Goal: Browse casually: Explore the website without a specific task or goal

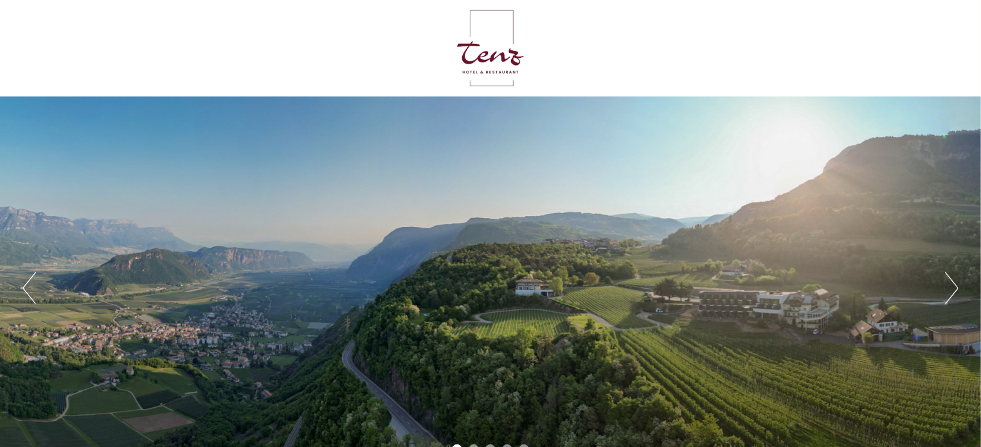
click at [957, 285] on button "Next" at bounding box center [952, 288] width 14 height 32
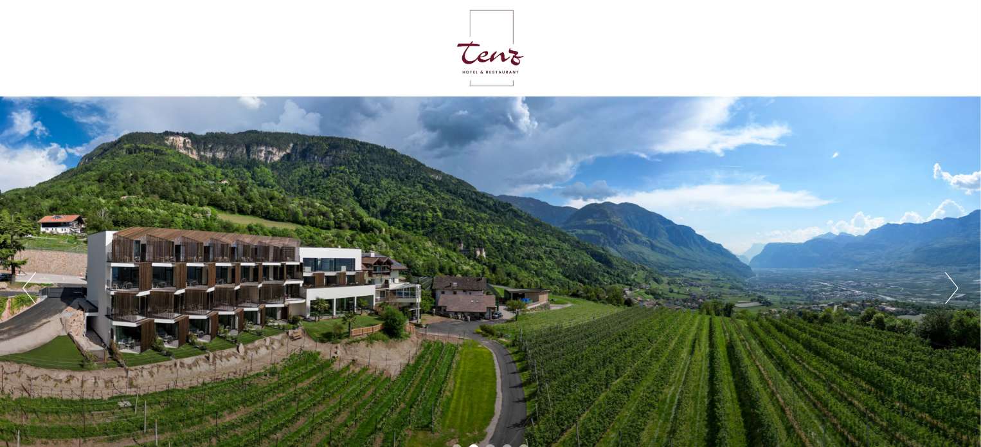
click at [957, 285] on button "Next" at bounding box center [952, 288] width 14 height 32
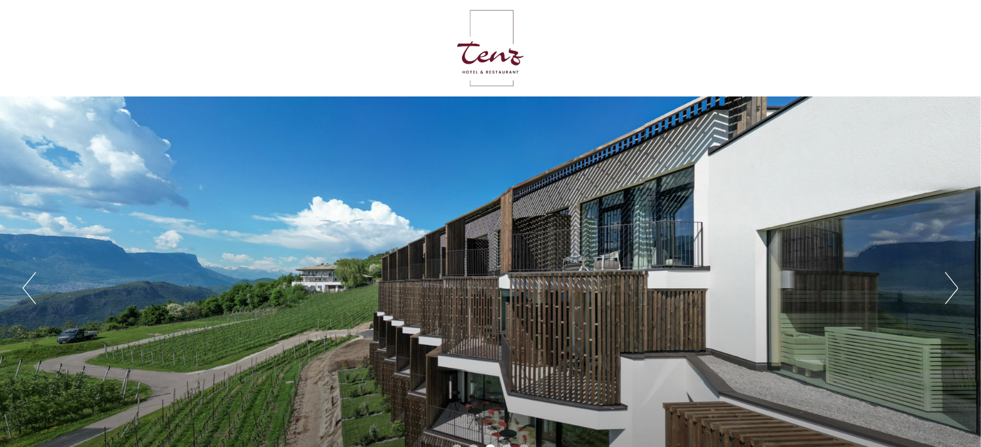
click at [957, 285] on button "Next" at bounding box center [952, 288] width 14 height 32
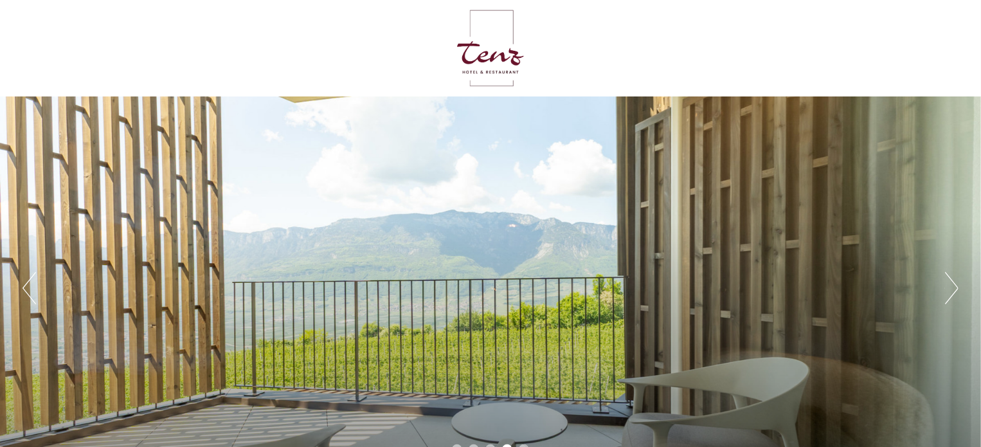
click at [957, 285] on button "Next" at bounding box center [952, 288] width 14 height 32
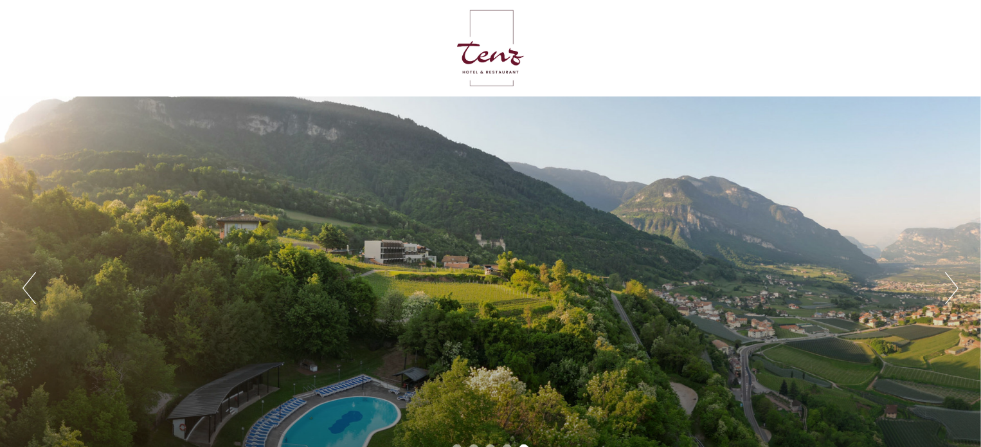
click at [957, 285] on button "Next" at bounding box center [952, 288] width 14 height 32
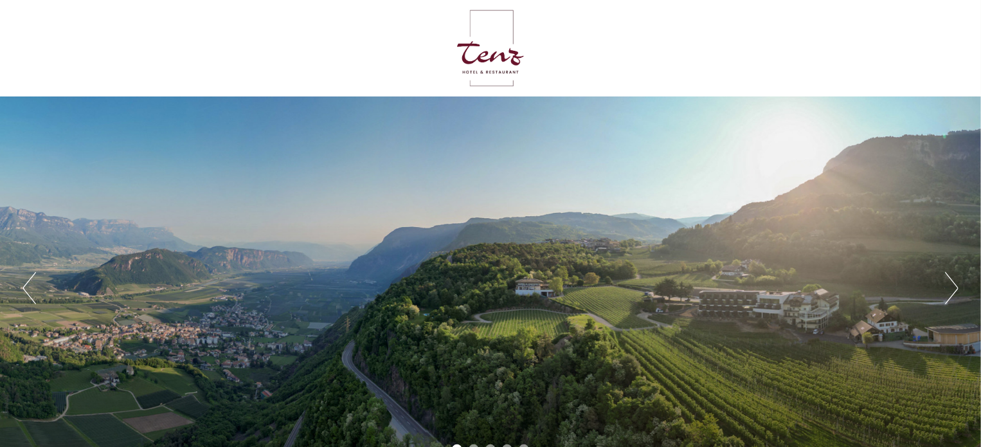
click at [957, 285] on button "Next" at bounding box center [952, 288] width 14 height 32
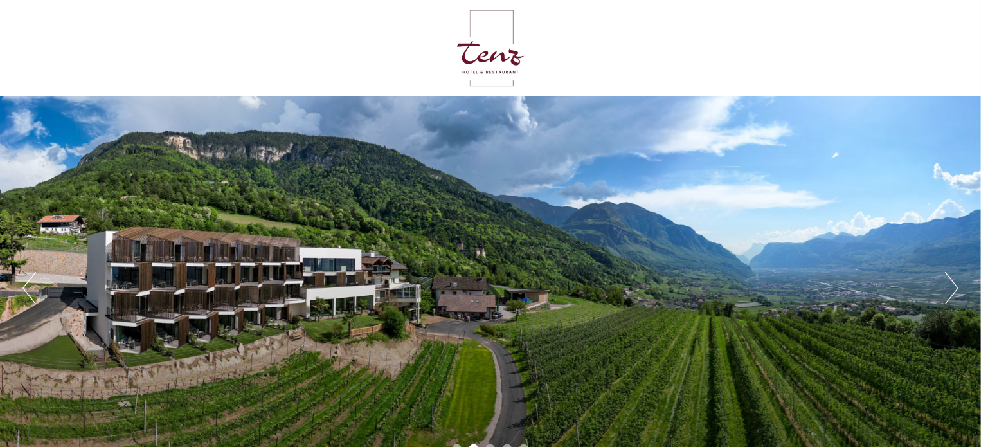
click at [957, 285] on button "Next" at bounding box center [952, 288] width 14 height 32
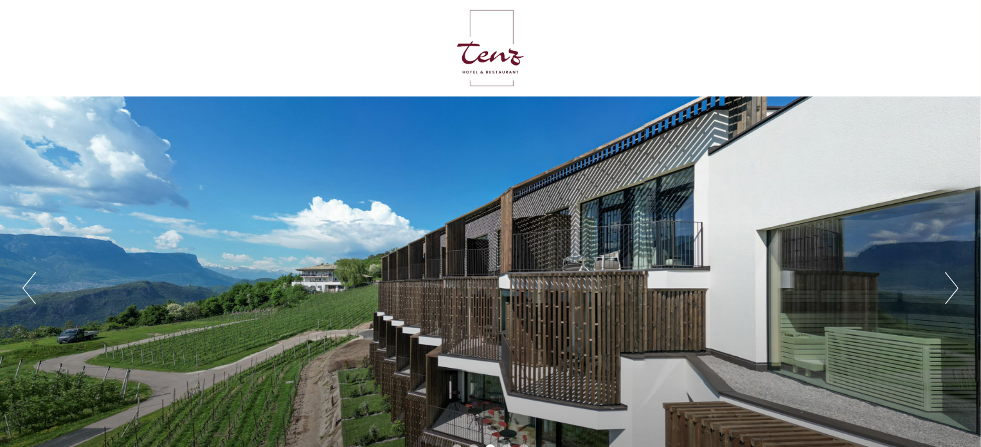
click at [957, 285] on button "Next" at bounding box center [952, 288] width 14 height 32
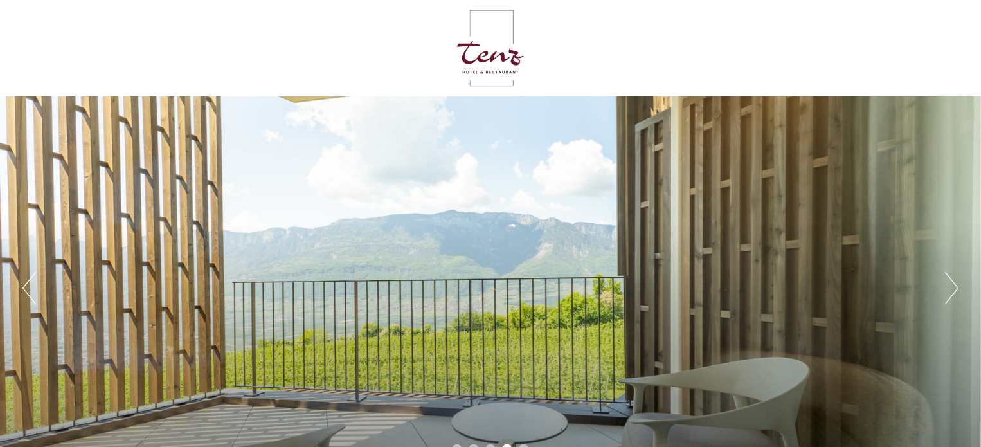
click at [957, 285] on button "Next" at bounding box center [952, 288] width 14 height 32
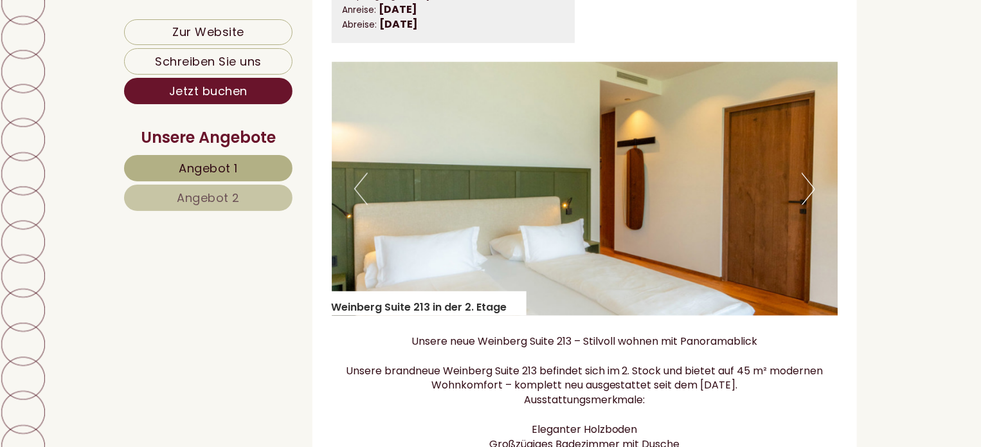
scroll to position [930, 0]
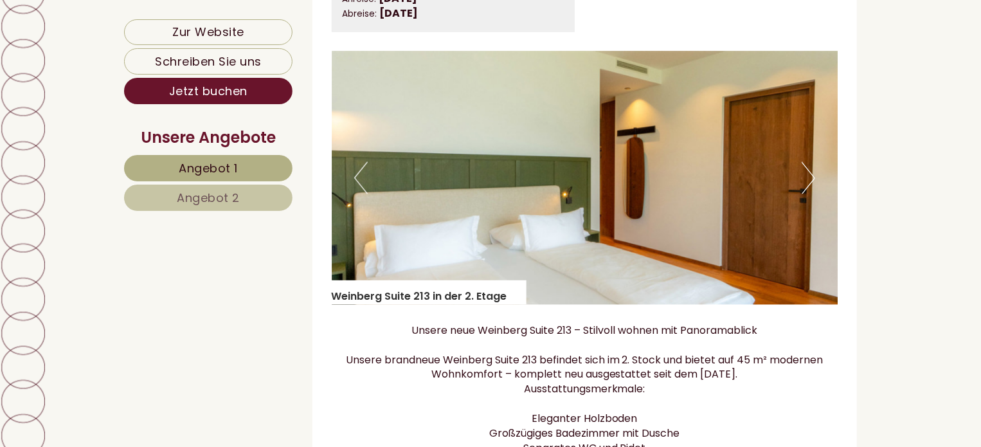
click at [810, 190] on button "Next" at bounding box center [809, 178] width 14 height 32
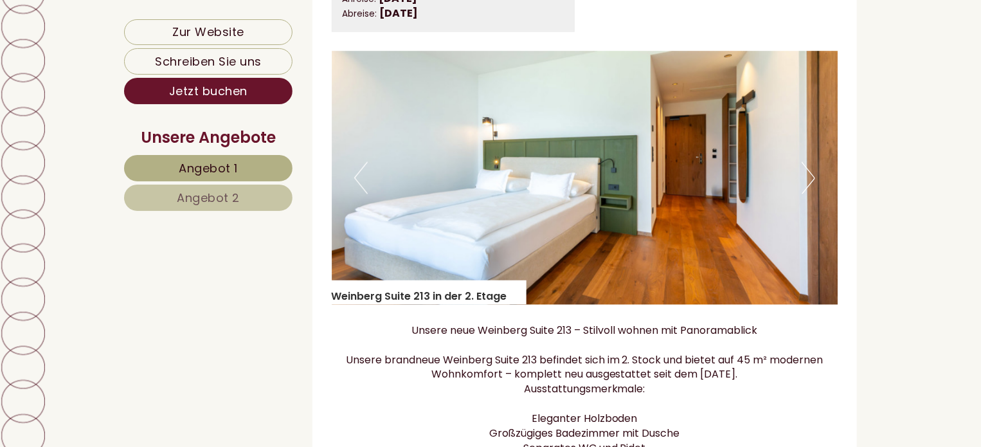
click at [810, 190] on button "Next" at bounding box center [809, 178] width 14 height 32
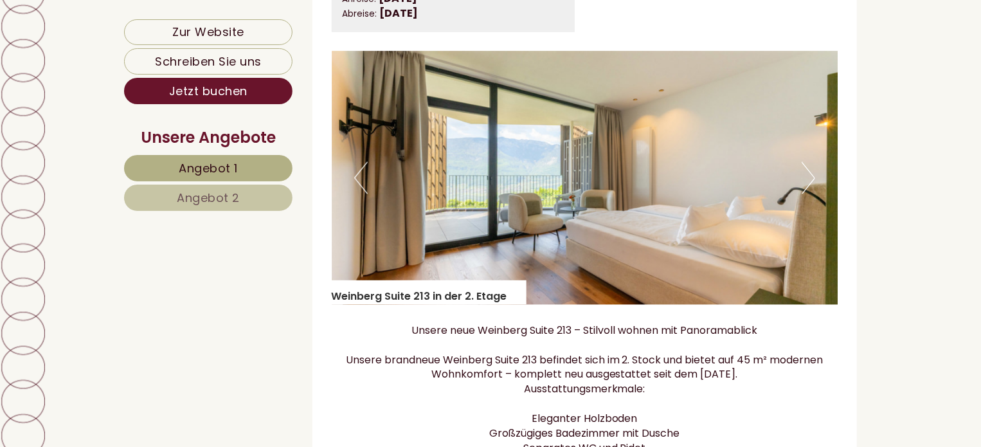
click at [810, 190] on button "Next" at bounding box center [809, 178] width 14 height 32
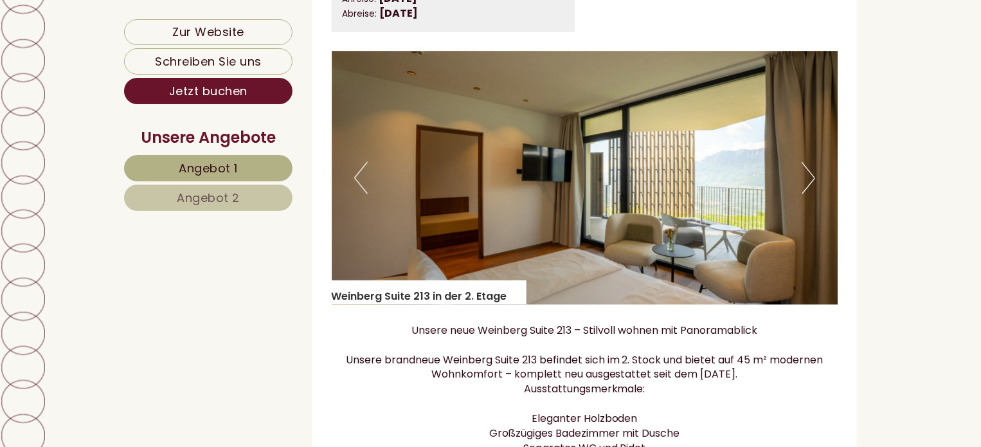
click at [810, 190] on button "Next" at bounding box center [809, 178] width 14 height 32
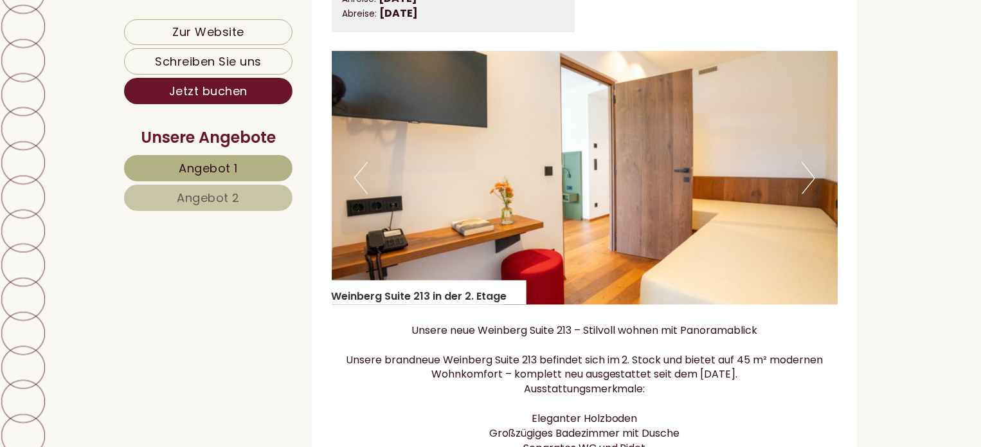
click at [810, 190] on button "Next" at bounding box center [809, 178] width 14 height 32
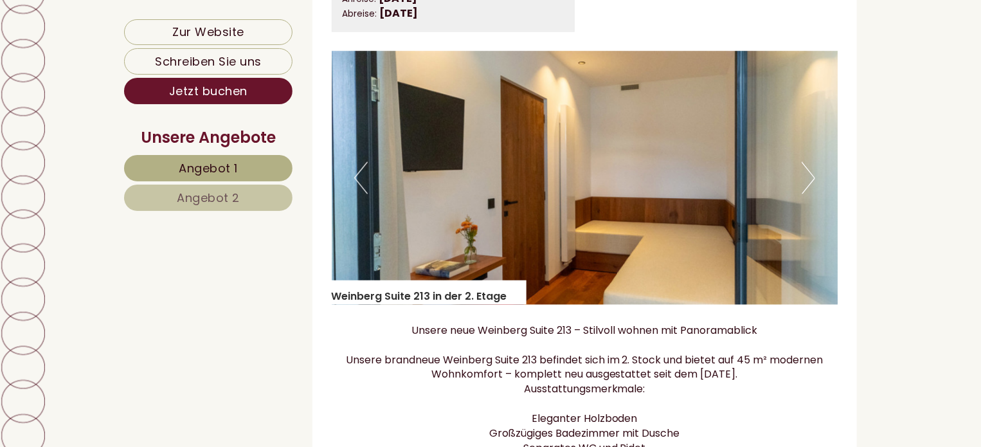
click at [810, 190] on button "Next" at bounding box center [809, 178] width 14 height 32
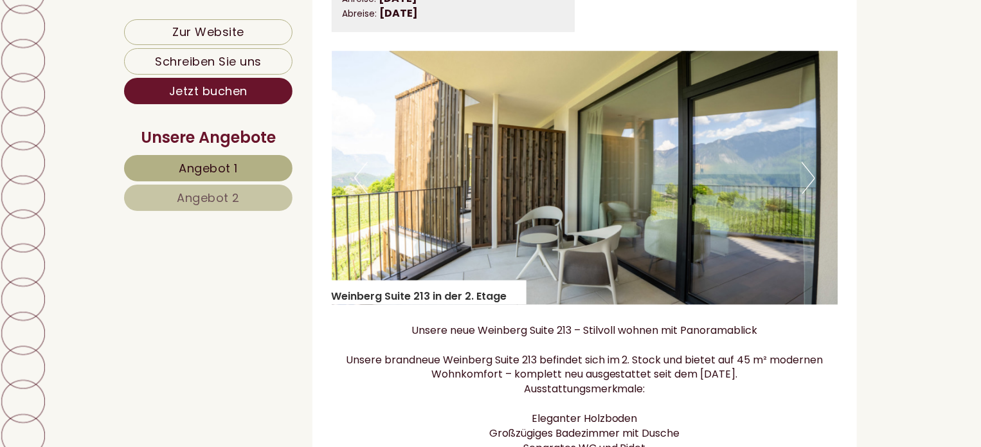
click at [810, 190] on button "Next" at bounding box center [809, 178] width 14 height 32
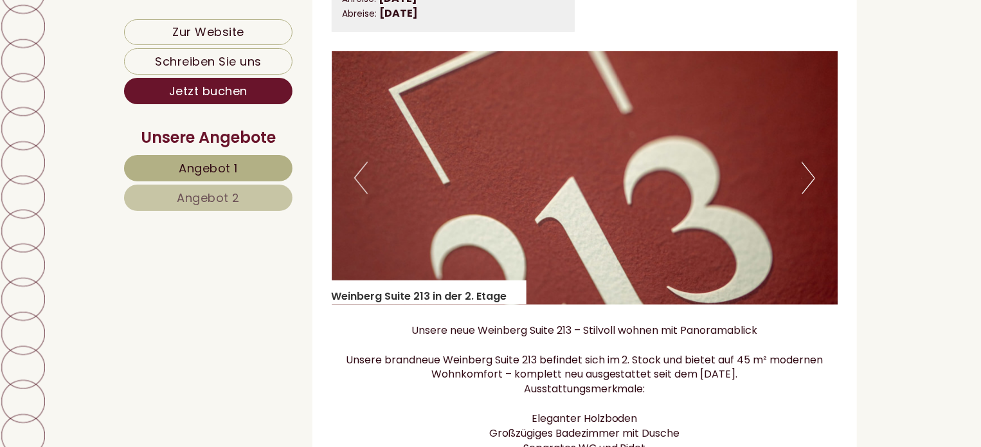
click at [810, 190] on button "Next" at bounding box center [809, 178] width 14 height 32
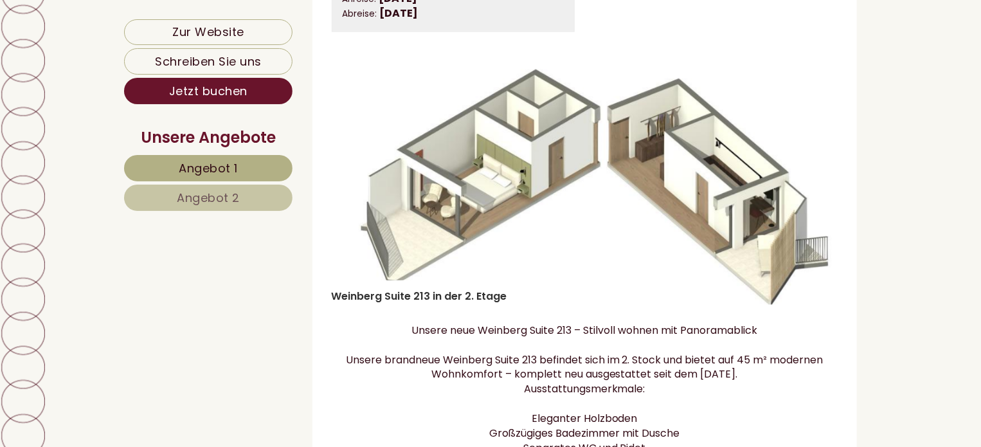
click at [810, 190] on button "Next" at bounding box center [809, 178] width 14 height 32
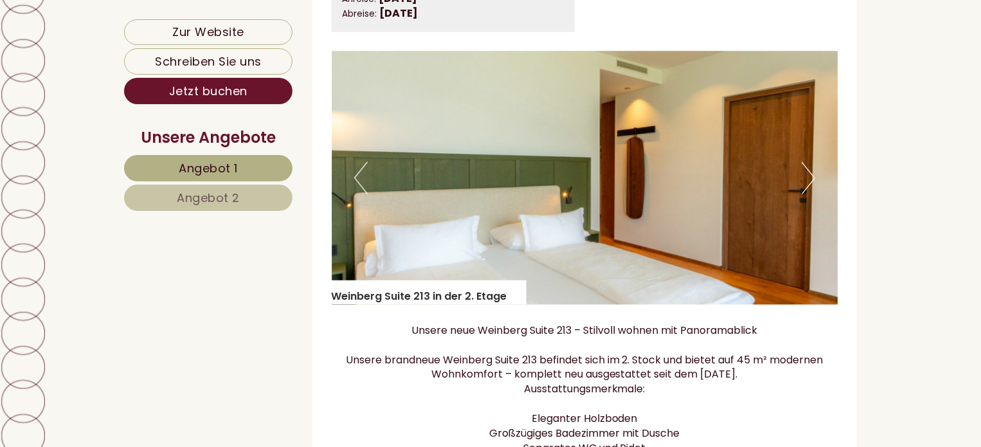
click at [810, 190] on button "Next" at bounding box center [809, 178] width 14 height 32
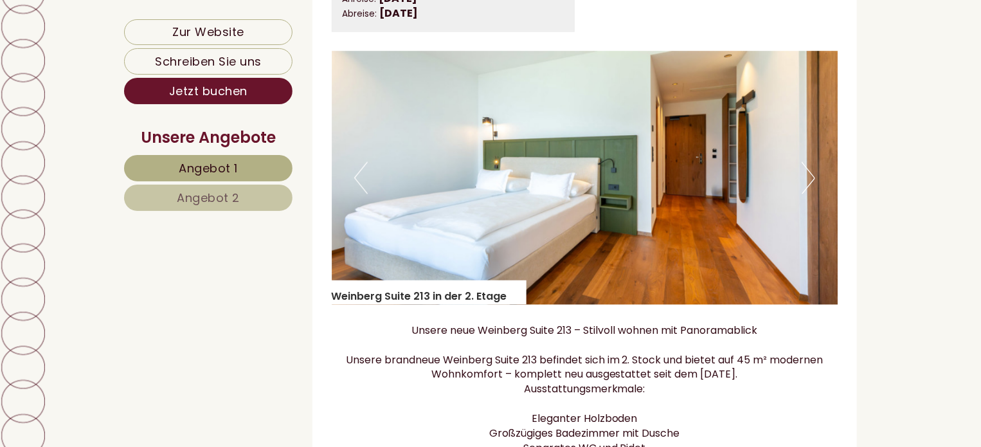
click at [810, 190] on button "Next" at bounding box center [809, 178] width 14 height 32
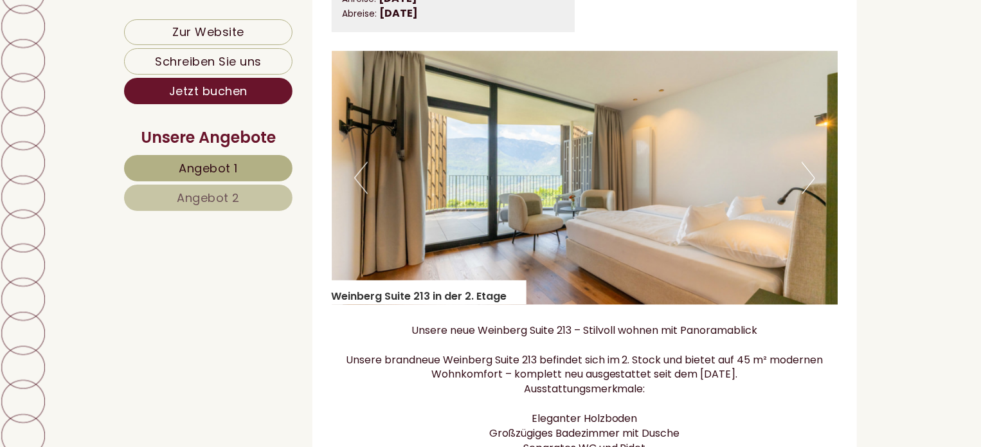
click at [810, 190] on button "Next" at bounding box center [809, 178] width 14 height 32
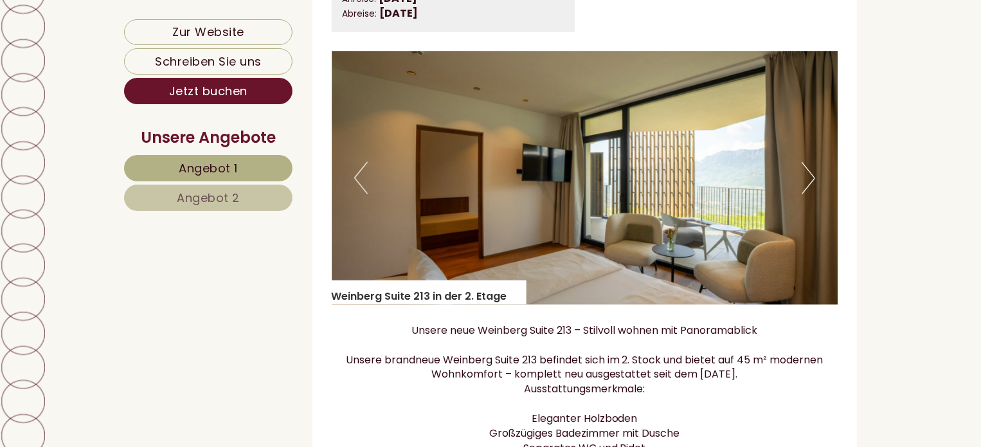
click at [810, 190] on button "Next" at bounding box center [809, 178] width 14 height 32
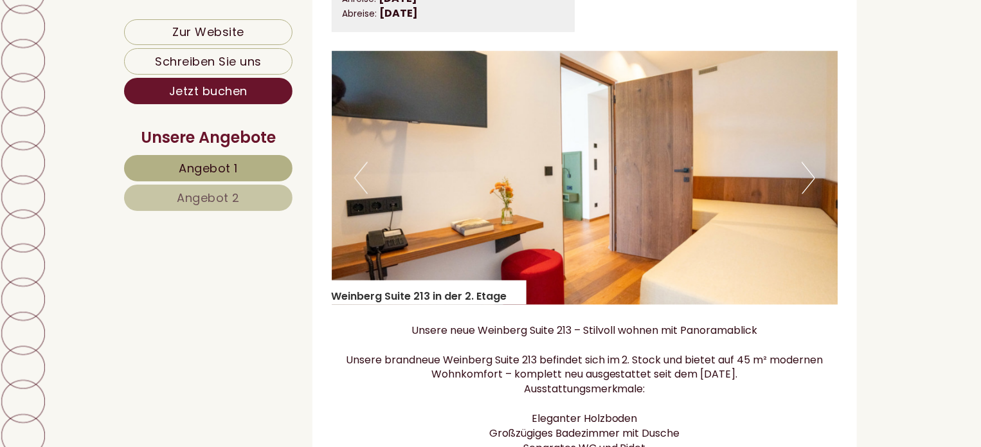
click at [810, 190] on button "Next" at bounding box center [809, 178] width 14 height 32
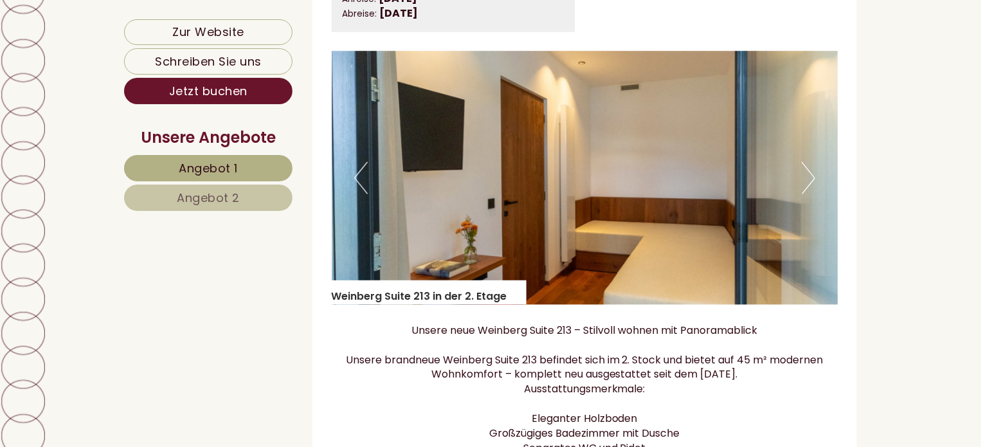
click at [810, 190] on button "Next" at bounding box center [809, 178] width 14 height 32
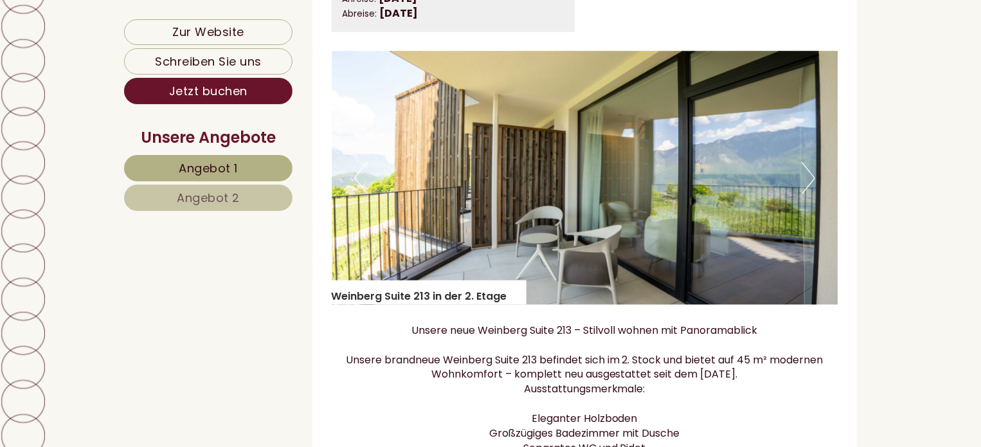
click at [810, 190] on button "Next" at bounding box center [809, 178] width 14 height 32
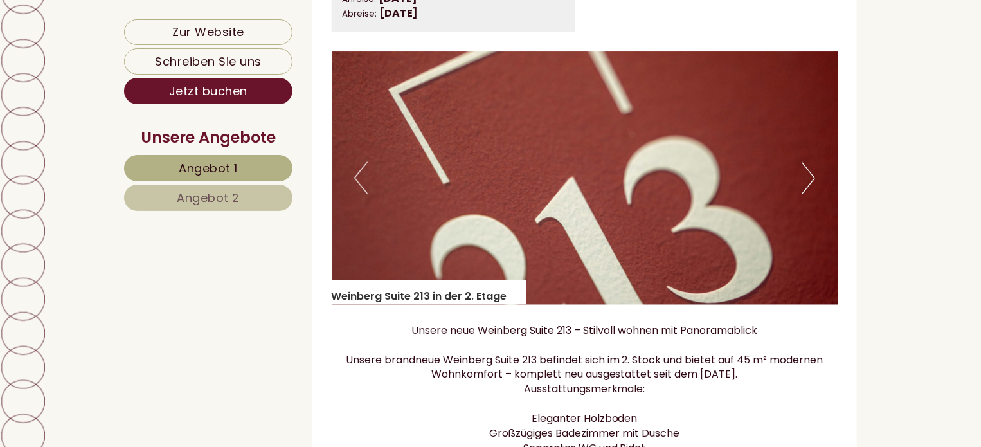
click at [810, 190] on button "Next" at bounding box center [809, 178] width 14 height 32
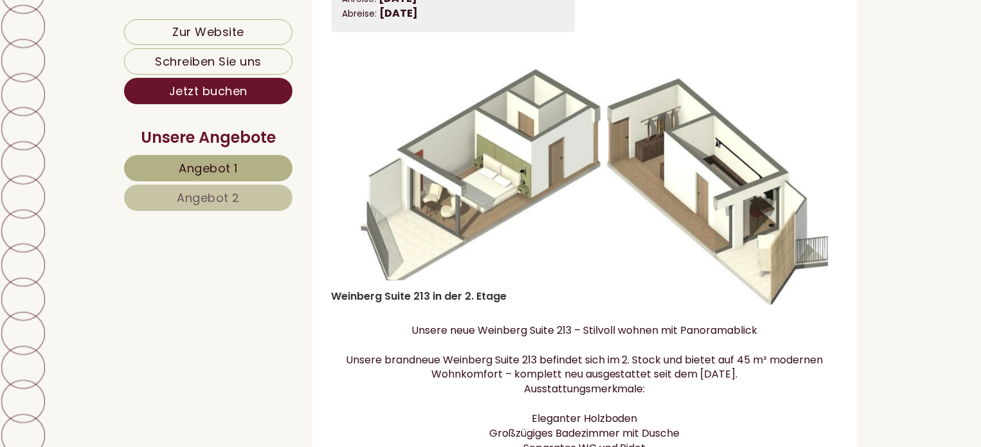
click at [810, 190] on button "Next" at bounding box center [809, 178] width 14 height 32
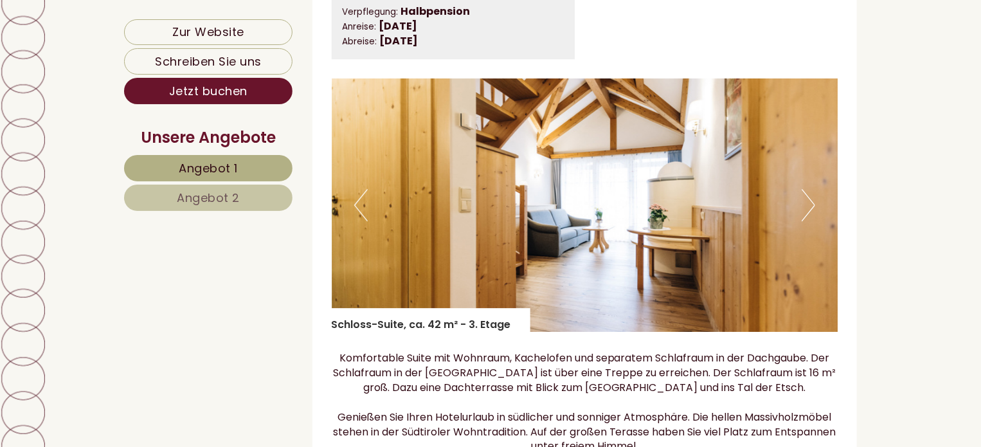
scroll to position [2039, 0]
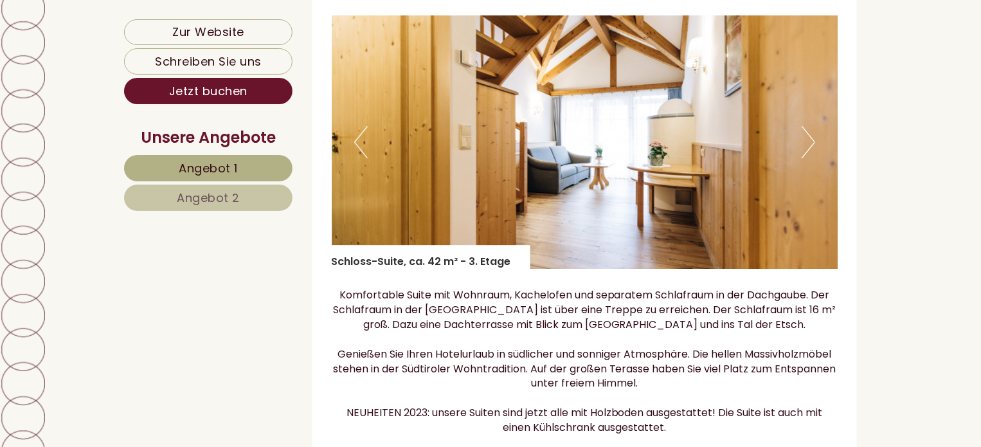
click at [813, 156] on button "Next" at bounding box center [809, 142] width 14 height 32
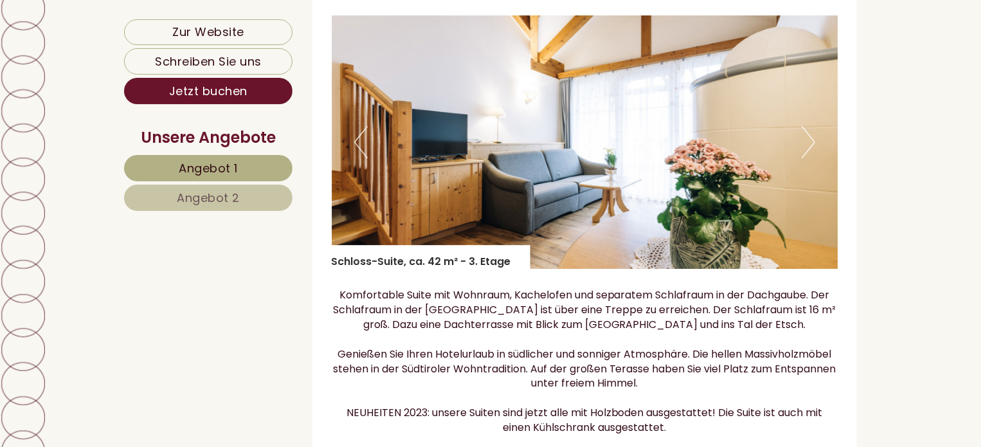
click at [813, 156] on button "Next" at bounding box center [809, 142] width 14 height 32
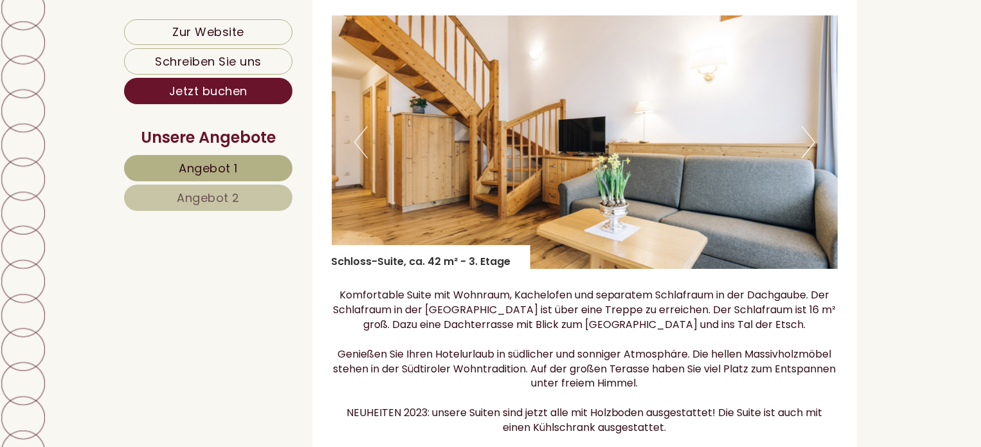
click at [813, 156] on button "Next" at bounding box center [809, 142] width 14 height 32
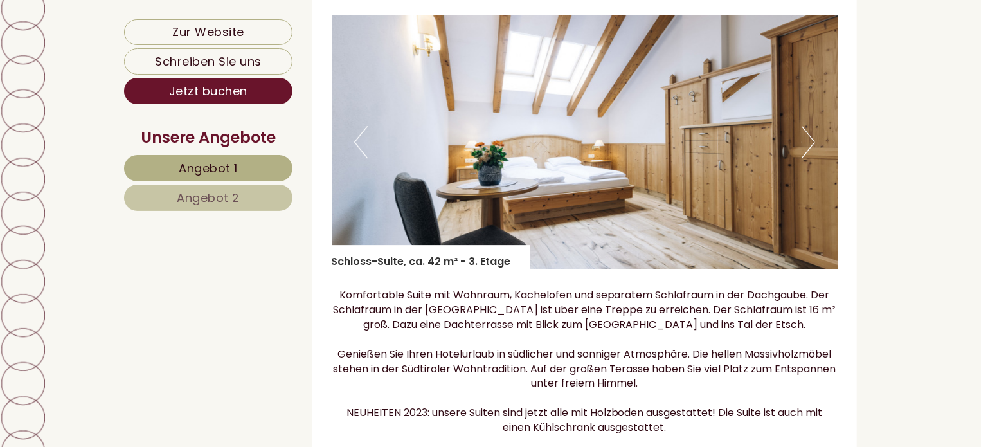
click at [813, 156] on button "Next" at bounding box center [809, 142] width 14 height 32
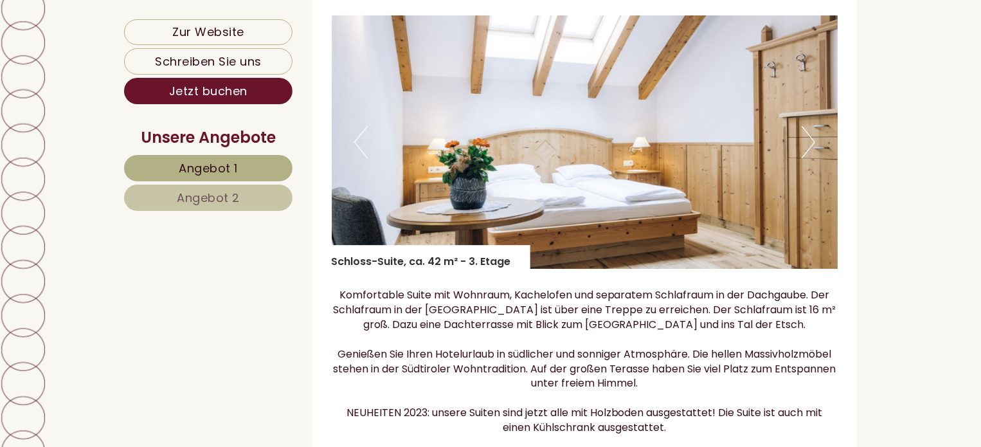
click at [813, 156] on button "Next" at bounding box center [809, 142] width 14 height 32
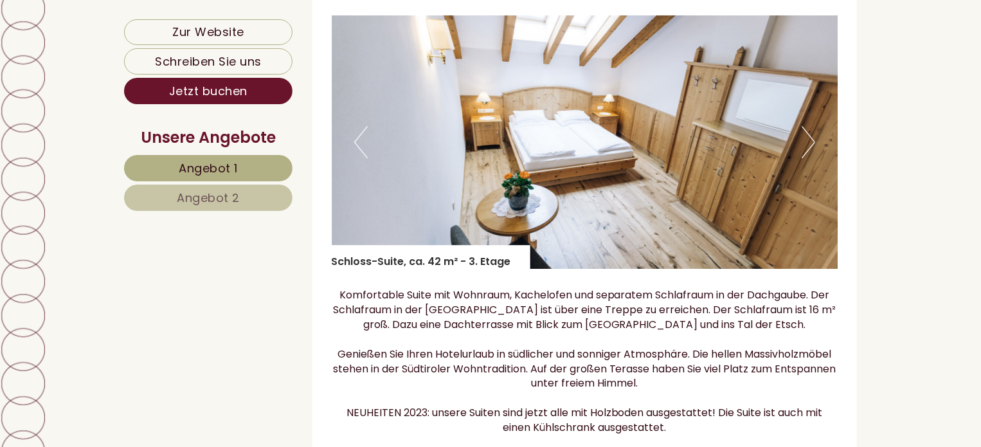
click at [813, 156] on button "Next" at bounding box center [809, 142] width 14 height 32
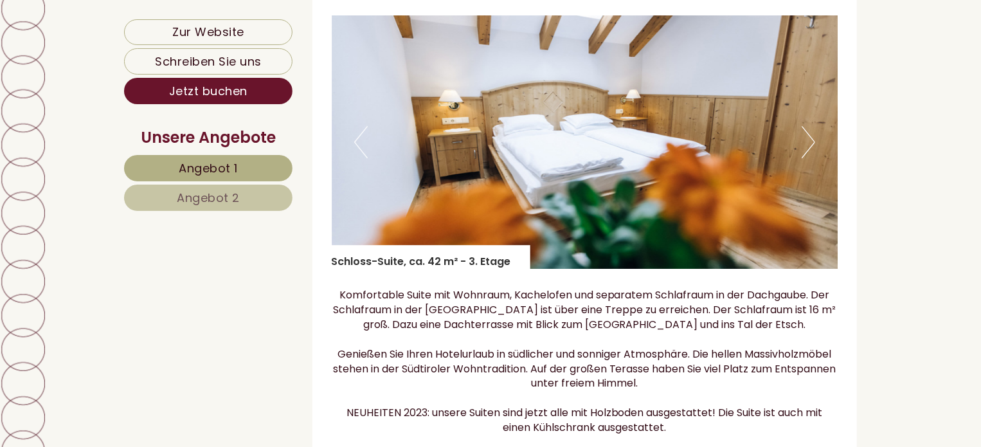
click at [813, 156] on button "Next" at bounding box center [809, 142] width 14 height 32
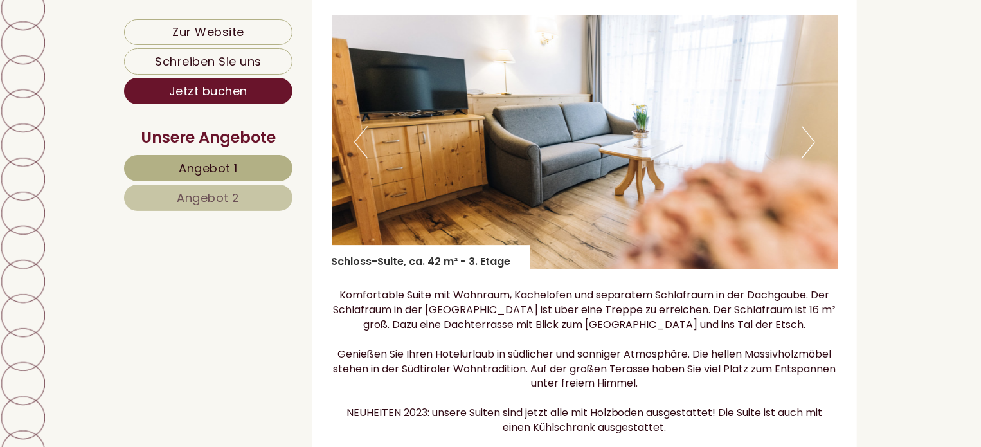
click at [813, 156] on button "Next" at bounding box center [809, 142] width 14 height 32
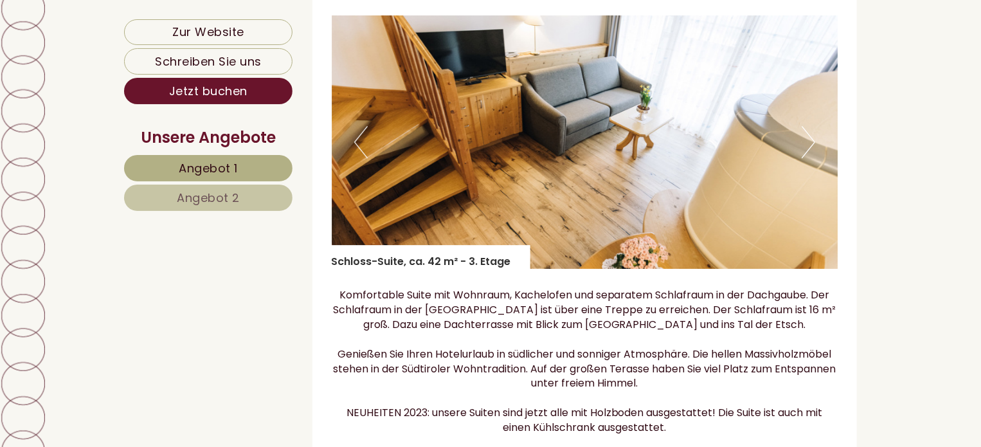
click at [813, 156] on button "Next" at bounding box center [809, 142] width 14 height 32
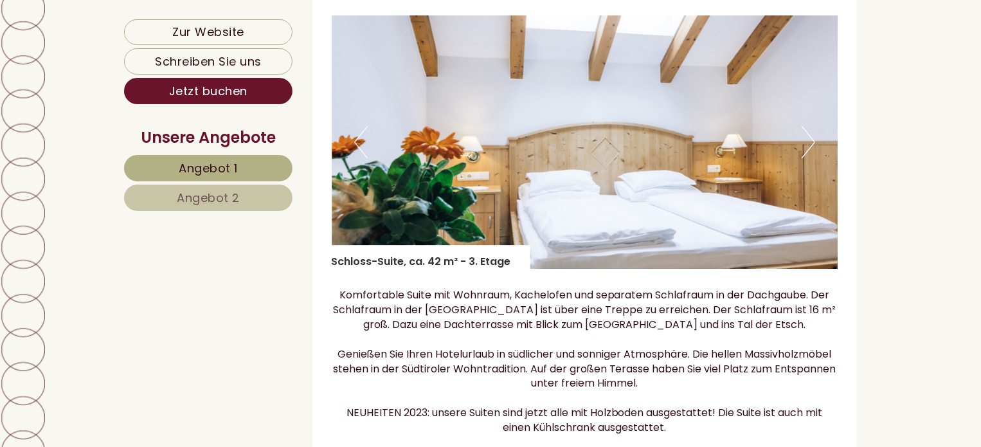
click at [813, 156] on button "Next" at bounding box center [809, 142] width 14 height 32
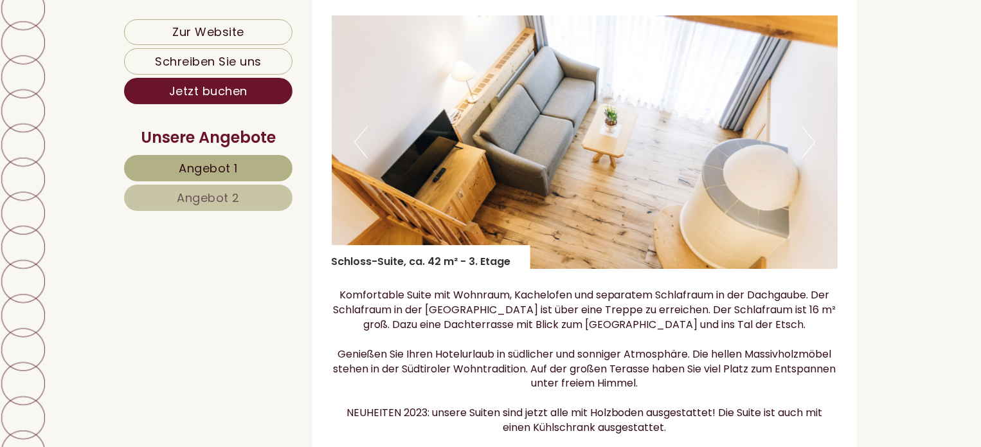
click at [813, 156] on button "Next" at bounding box center [809, 142] width 14 height 32
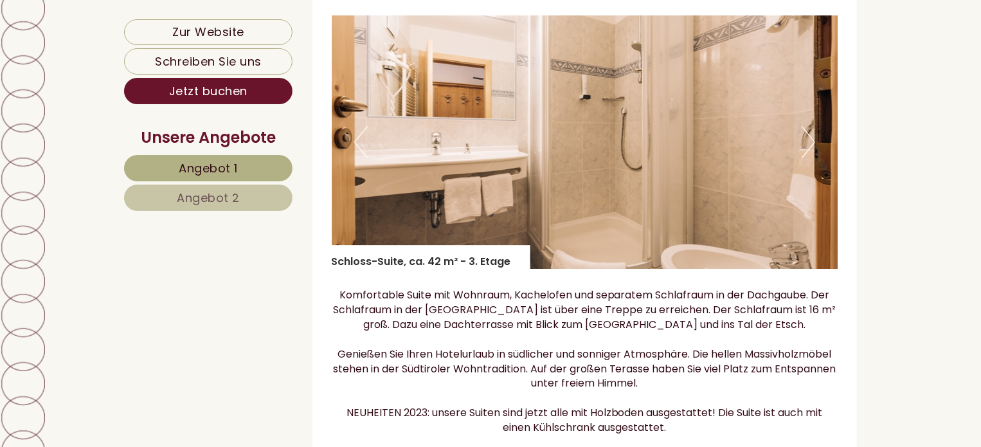
click at [813, 157] on button "Next" at bounding box center [809, 142] width 14 height 32
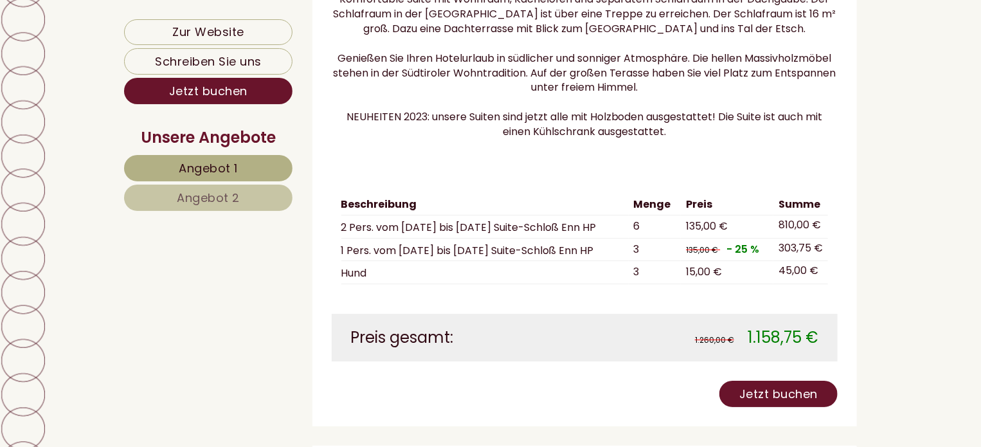
scroll to position [0, 0]
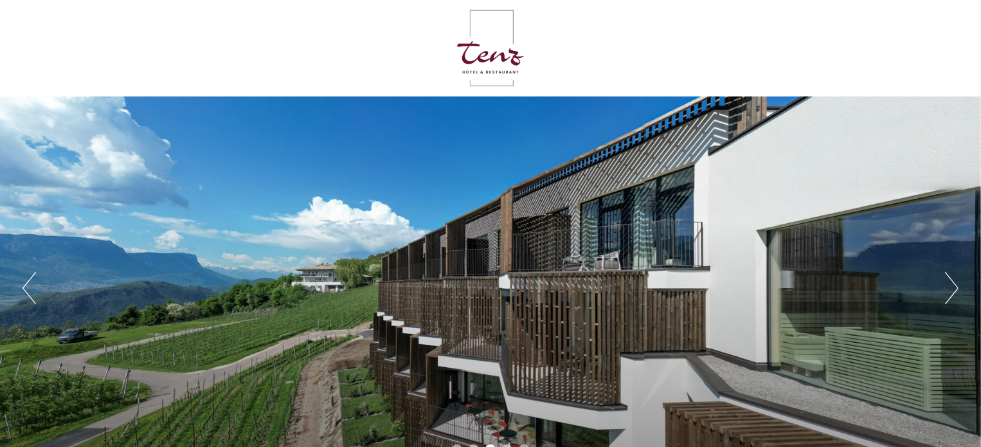
click at [952, 293] on button "Next" at bounding box center [952, 288] width 14 height 32
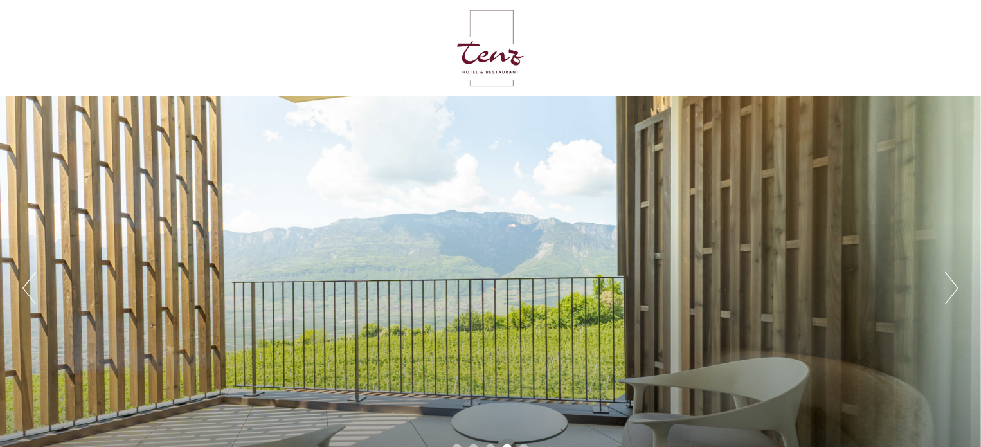
click at [952, 293] on button "Next" at bounding box center [952, 288] width 14 height 32
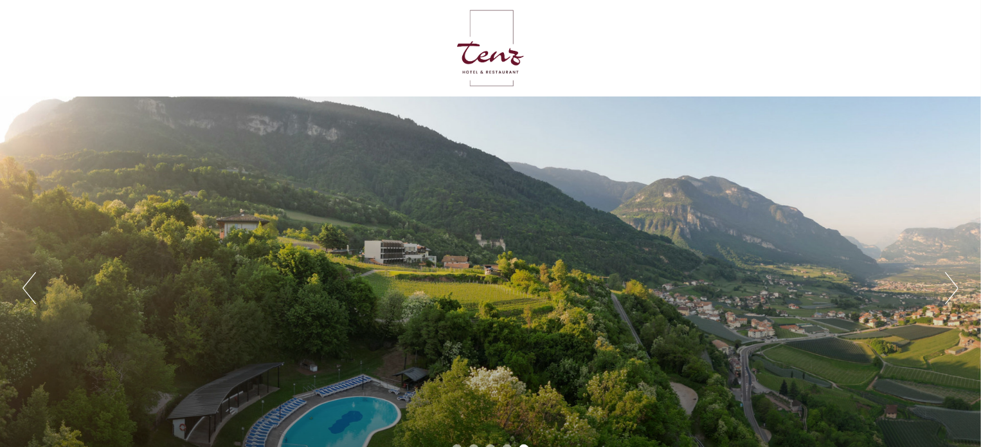
click at [952, 293] on button "Next" at bounding box center [952, 288] width 14 height 32
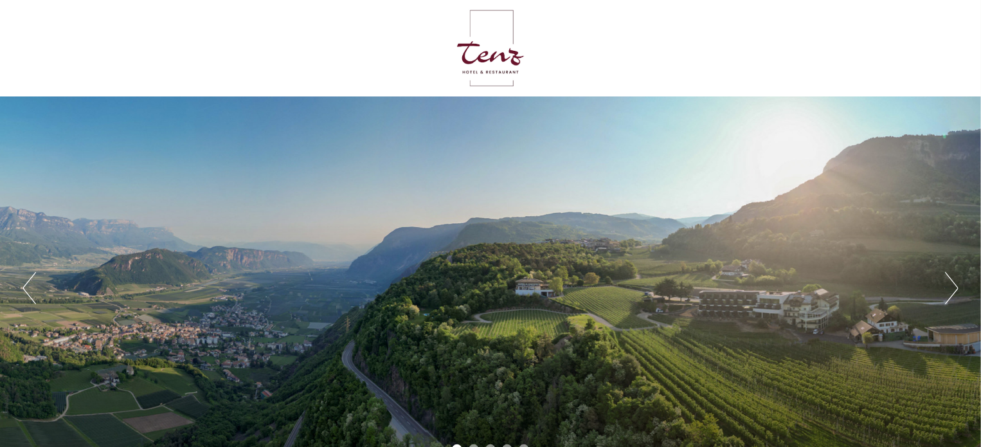
click at [952, 293] on button "Next" at bounding box center [952, 288] width 14 height 32
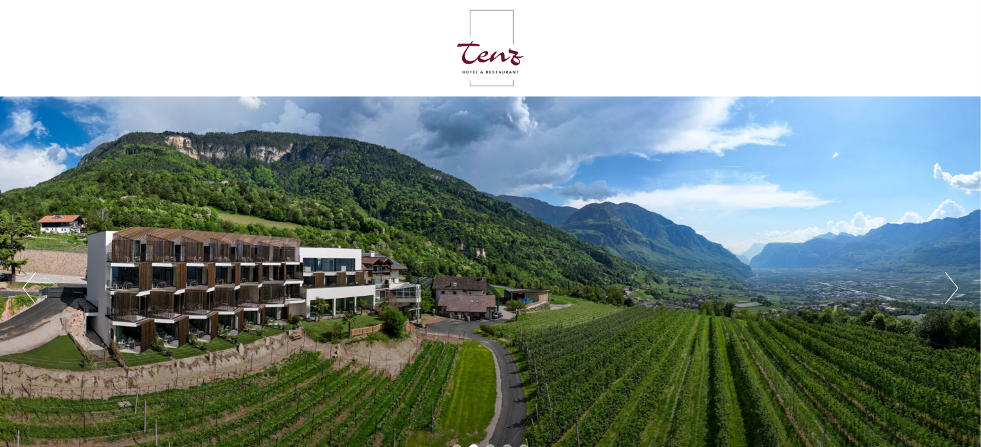
click at [952, 293] on button "Next" at bounding box center [952, 288] width 14 height 32
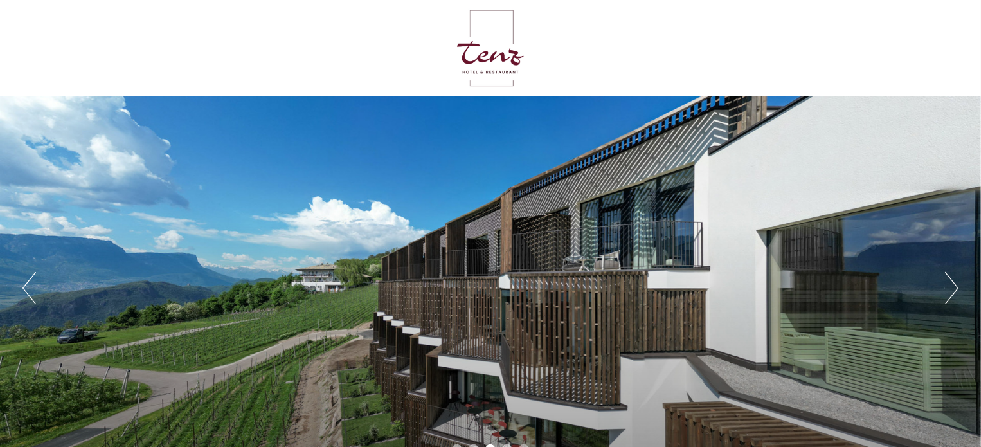
click at [952, 293] on button "Next" at bounding box center [952, 288] width 14 height 32
